Goal: Task Accomplishment & Management: Manage account settings

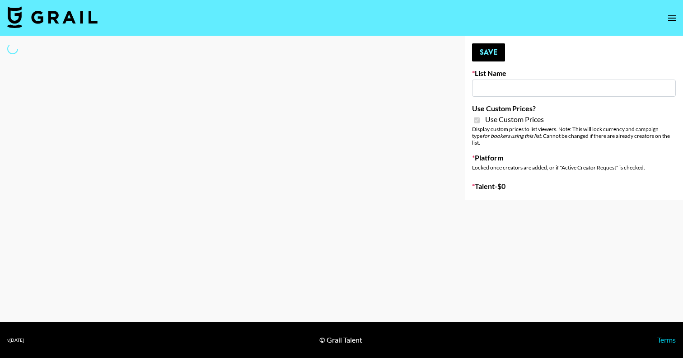
type input "Some By Mi (8th Aug)"
checkbox input "true"
select select "Brand"
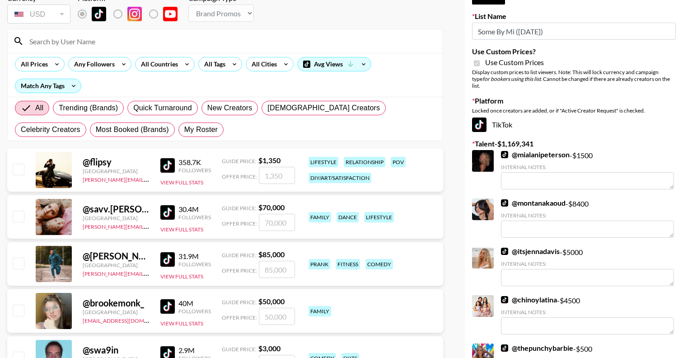
scroll to position [65, 0]
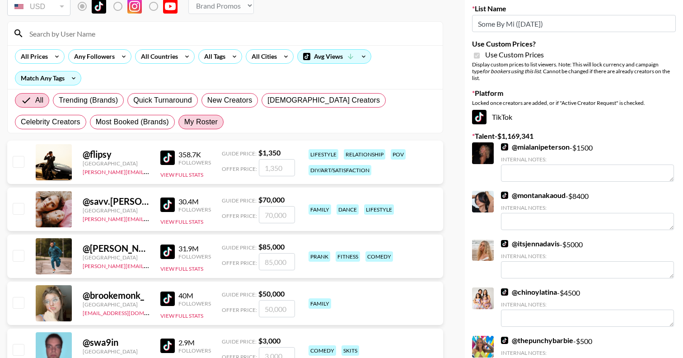
click at [184, 120] on span "My Roster" at bounding box center [200, 121] width 33 height 11
click at [184, 122] on input "My Roster" at bounding box center [184, 122] width 0 height 0
radio input "true"
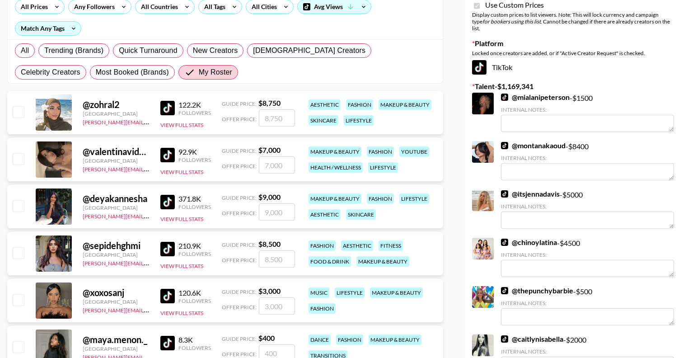
scroll to position [120, 0]
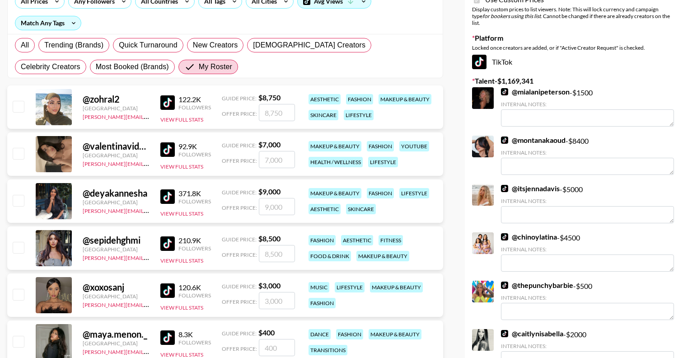
click at [22, 156] on input "checkbox" at bounding box center [18, 153] width 11 height 11
checkbox input "true"
type input "7000"
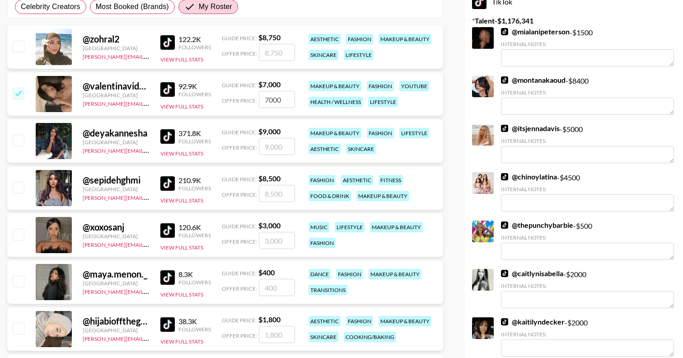
scroll to position [189, 0]
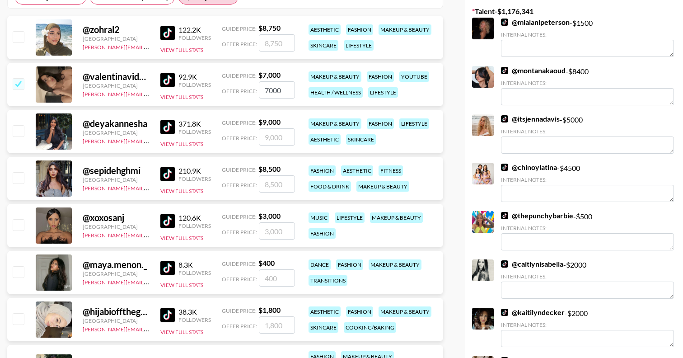
click at [19, 226] on input "checkbox" at bounding box center [18, 224] width 11 height 11
checkbox input "true"
type input "3000"
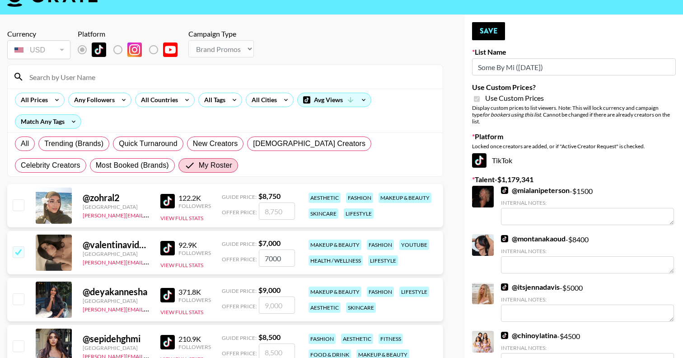
scroll to position [0, 0]
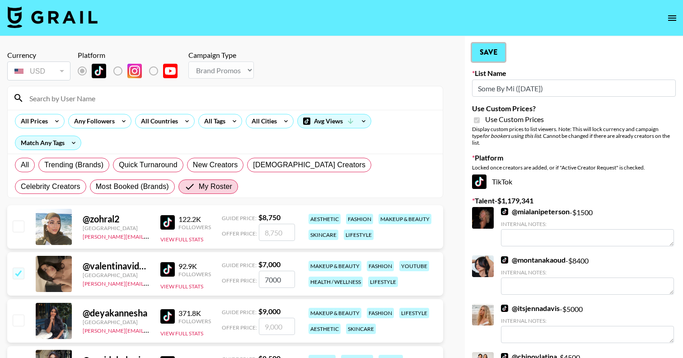
click at [492, 50] on button "Save" at bounding box center [488, 52] width 33 height 18
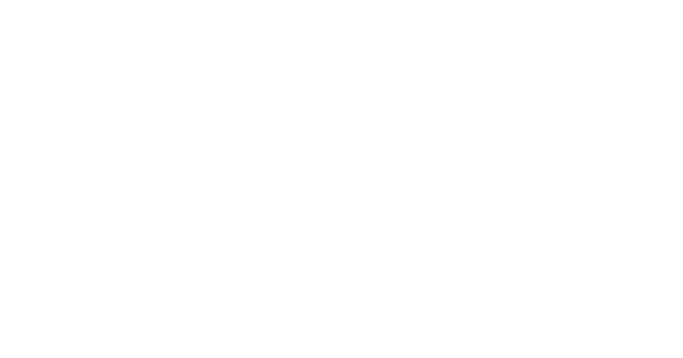
select select "Brand"
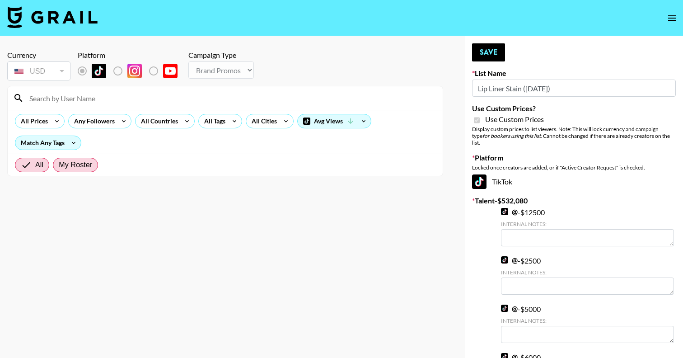
click at [74, 167] on span "My Roster" at bounding box center [75, 164] width 33 height 11
click at [59, 165] on input "My Roster" at bounding box center [59, 165] width 0 height 0
radio input "true"
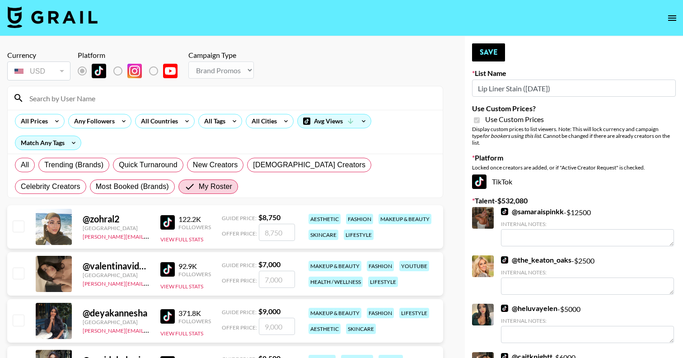
click at [21, 267] on input "checkbox" at bounding box center [18, 272] width 11 height 11
checkbox input "true"
type input "7000"
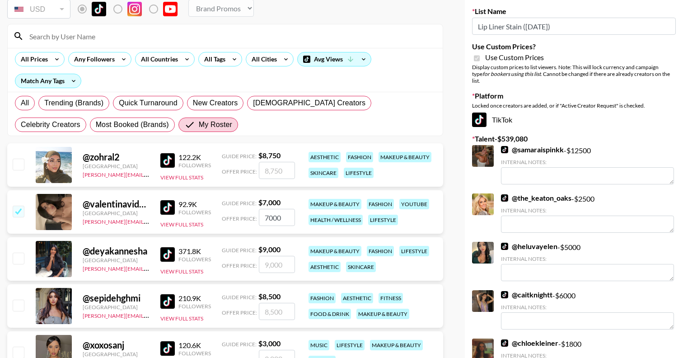
scroll to position [180, 0]
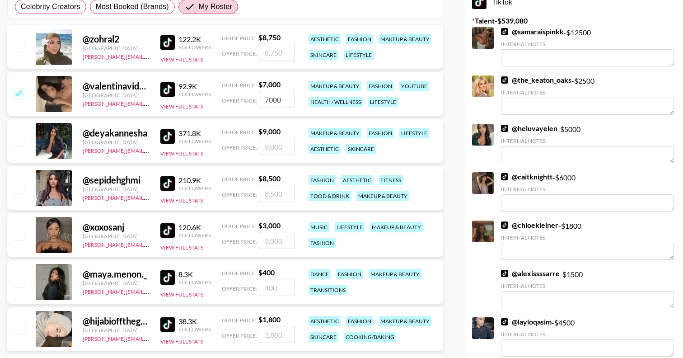
click at [21, 236] on input "checkbox" at bounding box center [18, 233] width 11 height 11
checkbox input "true"
type input "3000"
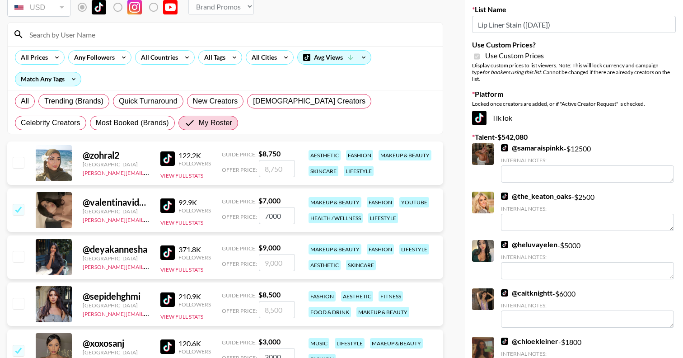
scroll to position [0, 0]
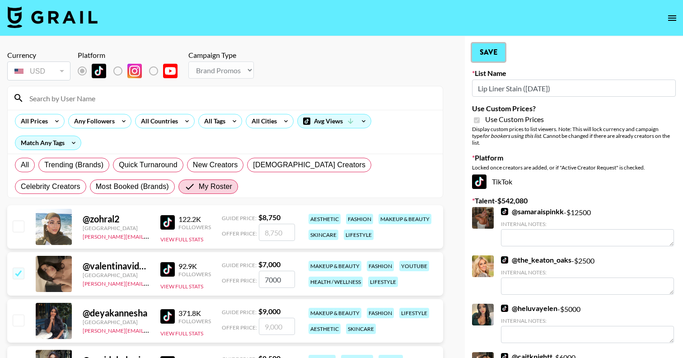
click at [491, 47] on button "Save" at bounding box center [488, 52] width 33 height 18
